Goal: Information Seeking & Learning: Learn about a topic

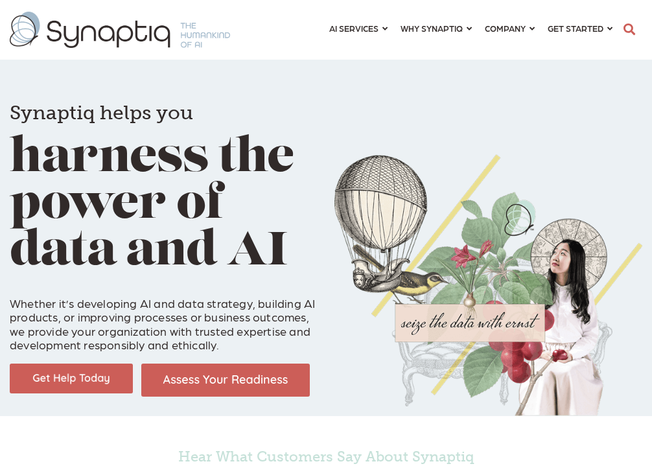
scroll to position [0, 6]
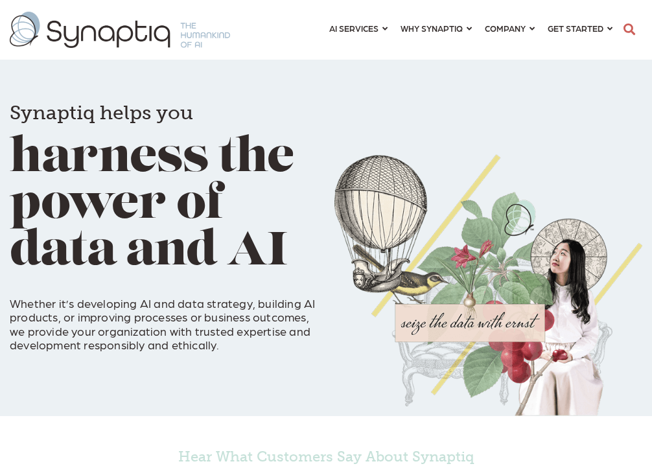
click at [264, 33] on div "AI SERVICES ⇲ By Industry Construction & Real Estate Healthcare Legal Governmen…" at bounding box center [326, 29] width 652 height 47
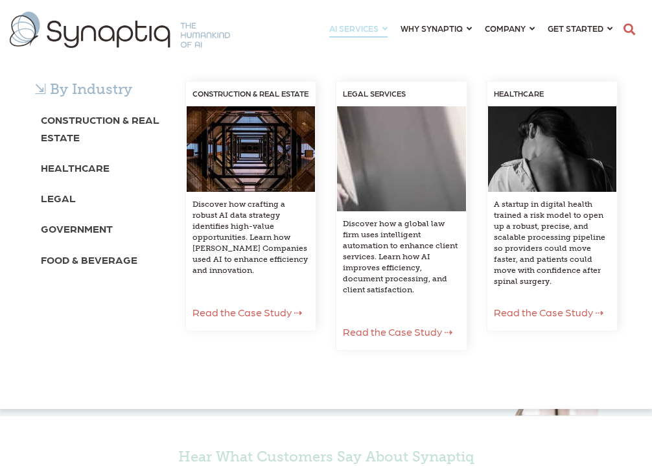
click at [275, 49] on div "⇲ By Industry Construction & Real Estate Healthcare Legal Government Food & Bev…" at bounding box center [326, 229] width 652 height 360
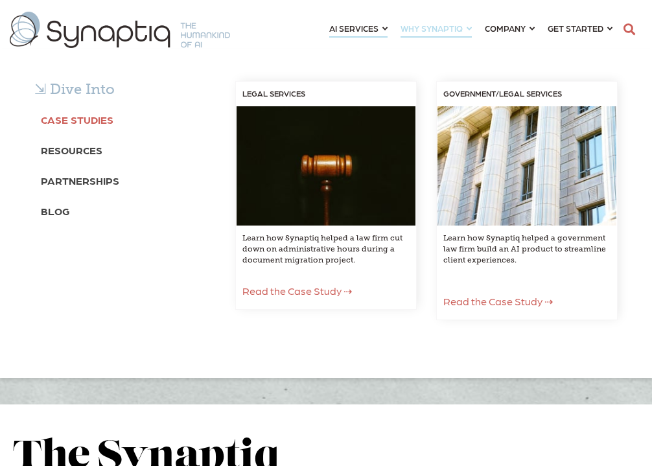
click at [80, 111] on link "Case Studies" at bounding box center [77, 119] width 73 height 24
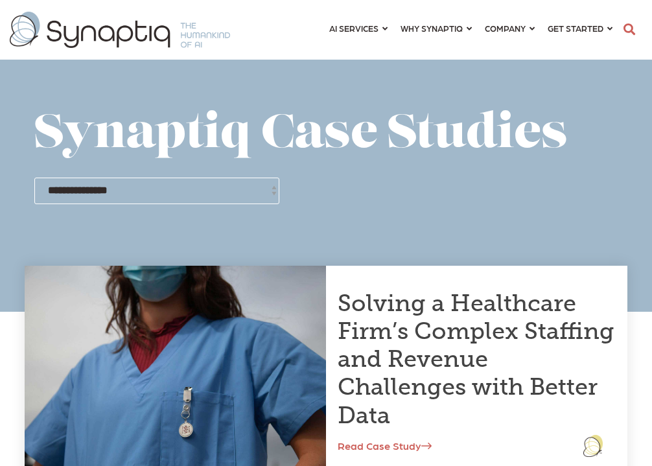
scroll to position [0, 6]
click at [291, 49] on div "AI SERVICES ⇲ By Industry Construction & Real Estate Healthcare Legal Governmen…" at bounding box center [326, 29] width 652 height 47
click at [283, 19] on div "AI SERVICES ⇲ By Industry Construction & Real Estate Healthcare Legal Governmen…" at bounding box center [326, 29] width 652 height 47
click at [290, 28] on div "AI SERVICES ⇲ By Industry Construction & Real Estate Healthcare Legal Governmen…" at bounding box center [326, 29] width 652 height 47
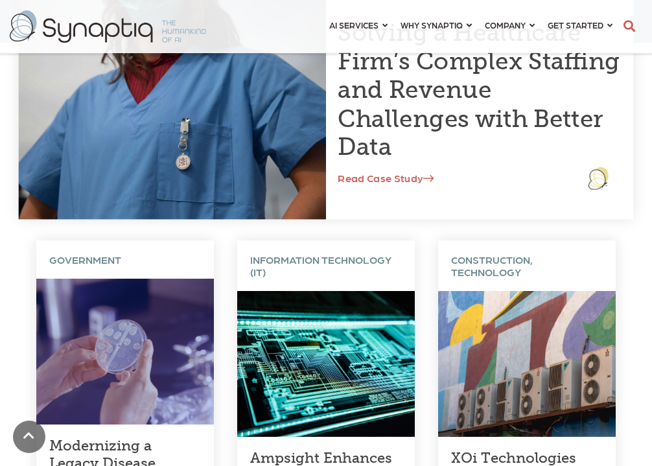
scroll to position [304, 0]
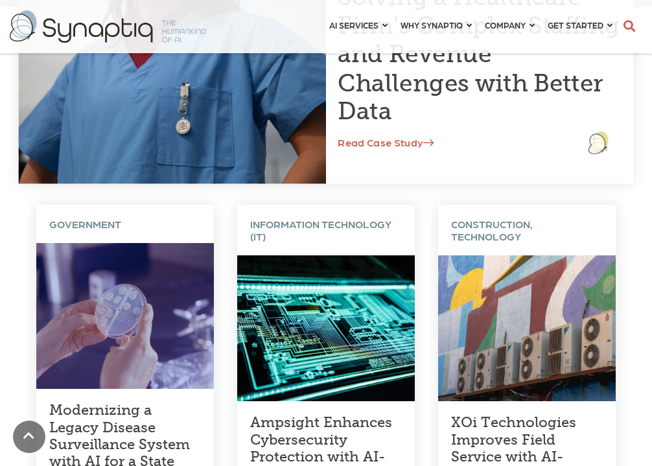
click at [432, 91] on link "Solving a Healthcare Firm’s Complex Staffing and Revenue Challenges with Better…" at bounding box center [478, 54] width 282 height 143
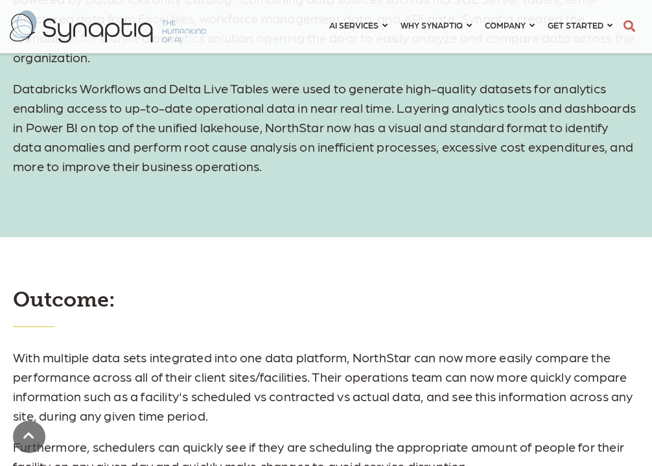
scroll to position [1189, 0]
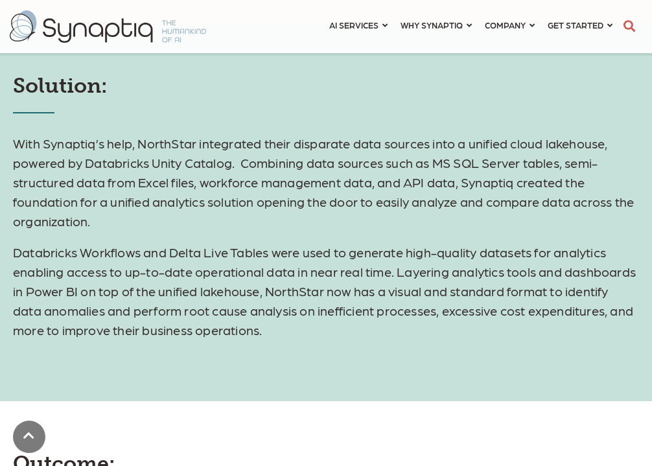
click at [214, 367] on div "Solution: With Synaptiq’s help, NorthStar integrated their disparate data sourc…" at bounding box center [326, 212] width 652 height 378
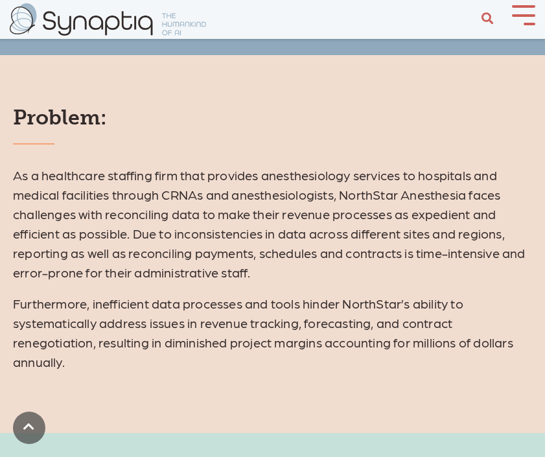
scroll to position [775, 0]
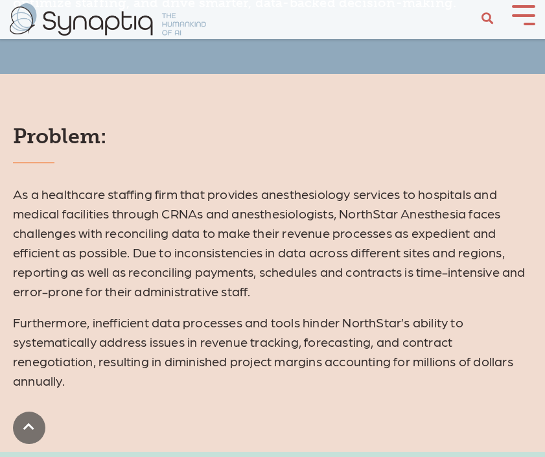
click at [202, 155] on div "Problem: As a healthcare staffing firm that provides anesthesiology services to…" at bounding box center [272, 257] width 545 height 266
